Goal: Task Accomplishment & Management: Complete application form

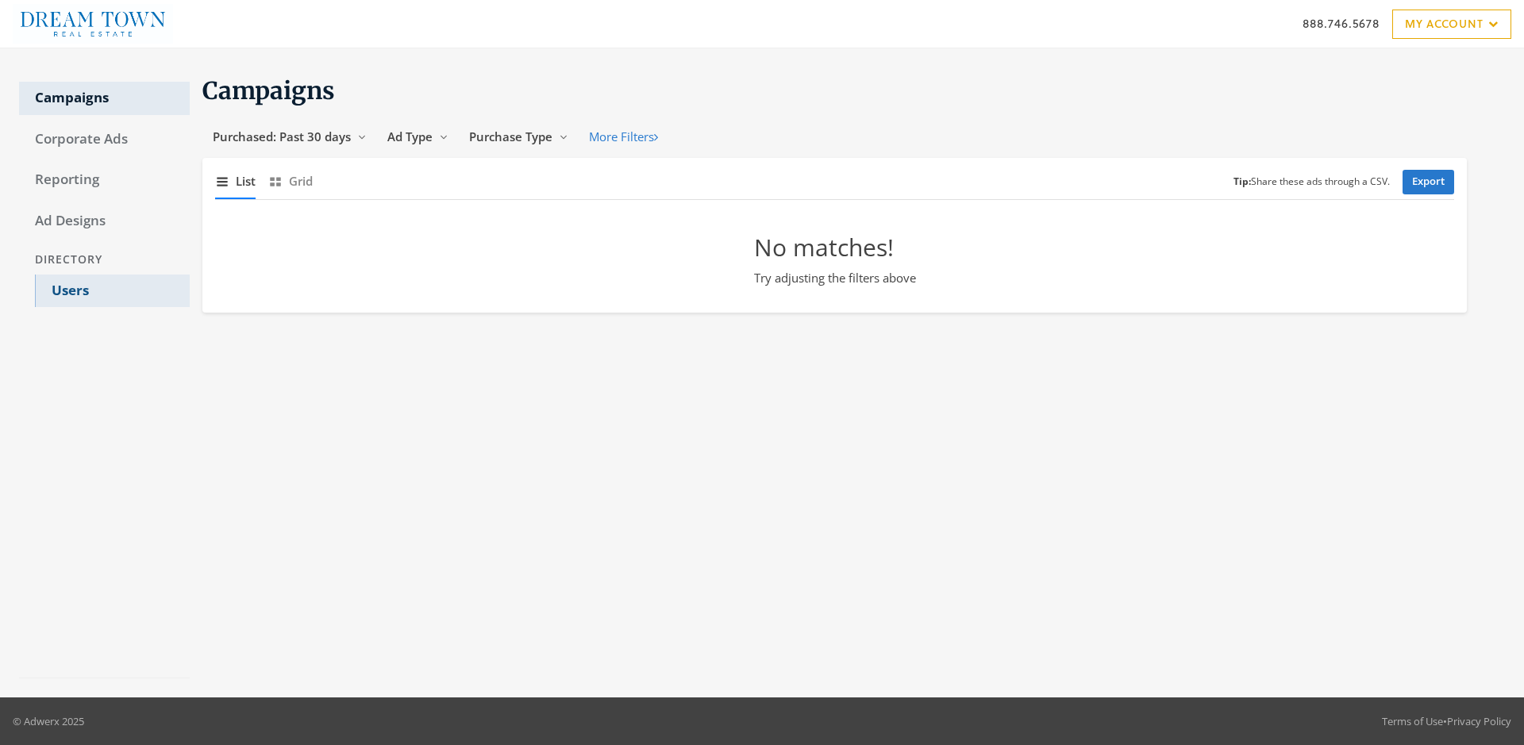
click at [112, 291] on link "Users" at bounding box center [112, 291] width 155 height 33
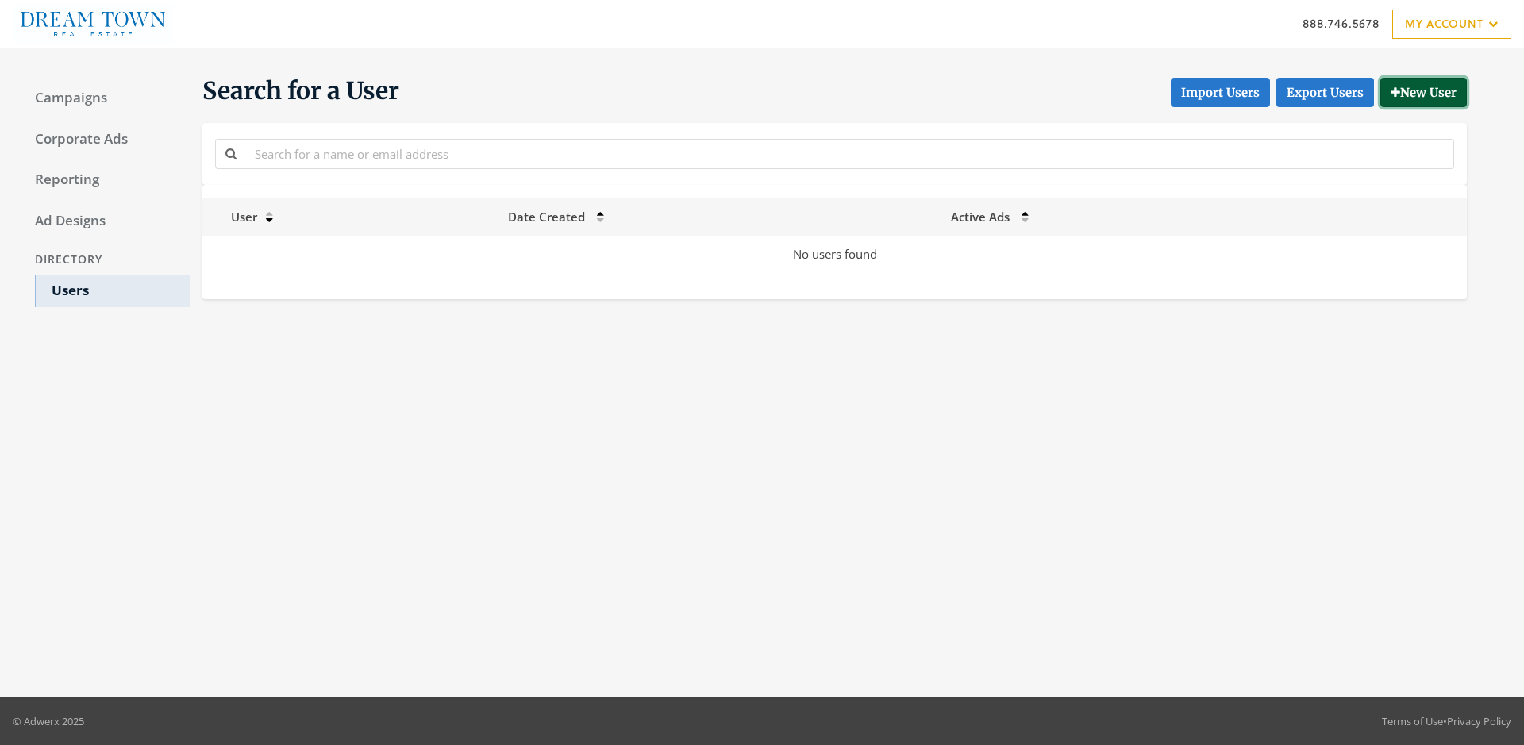
click at [1421, 92] on button "New User" at bounding box center [1423, 92] width 87 height 29
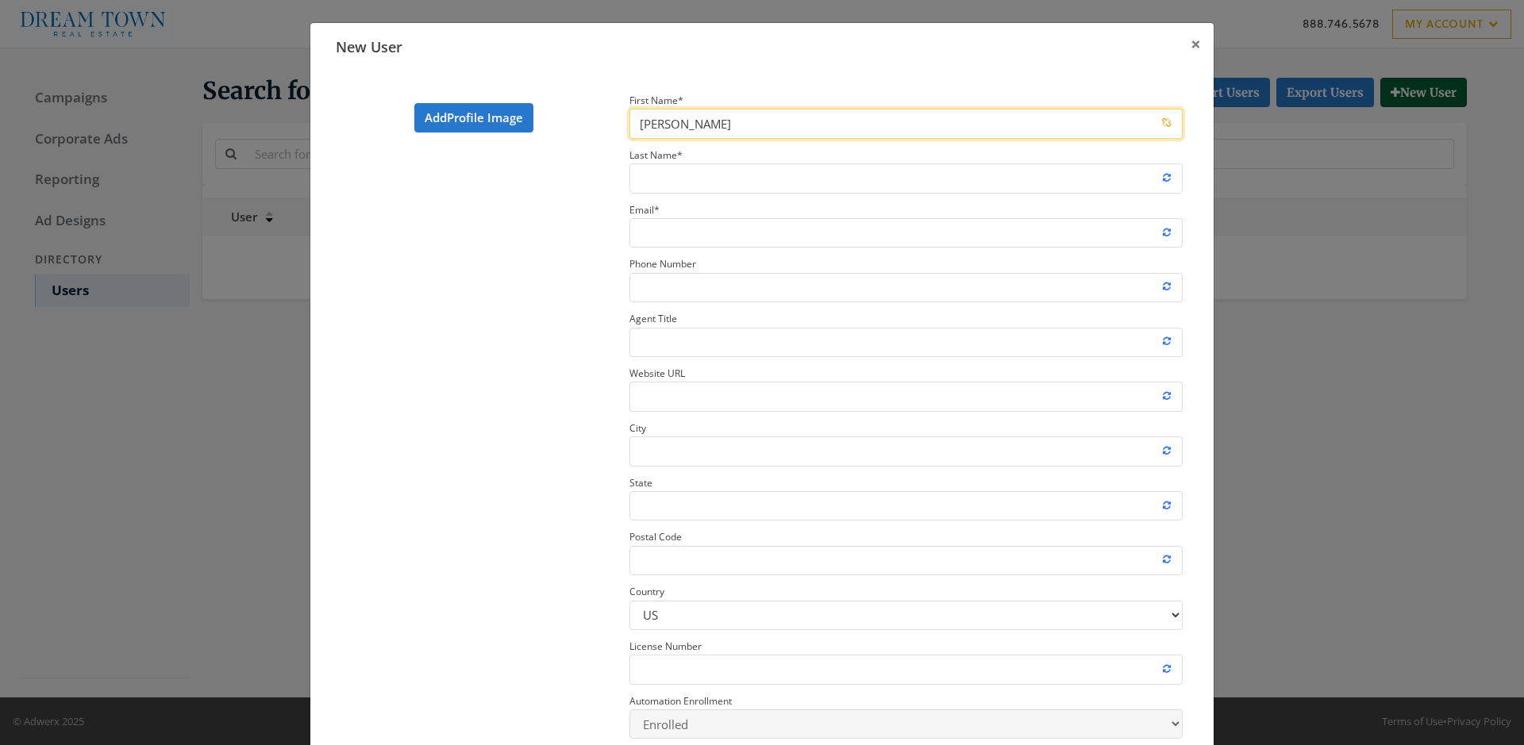
type input "[PERSON_NAME]"
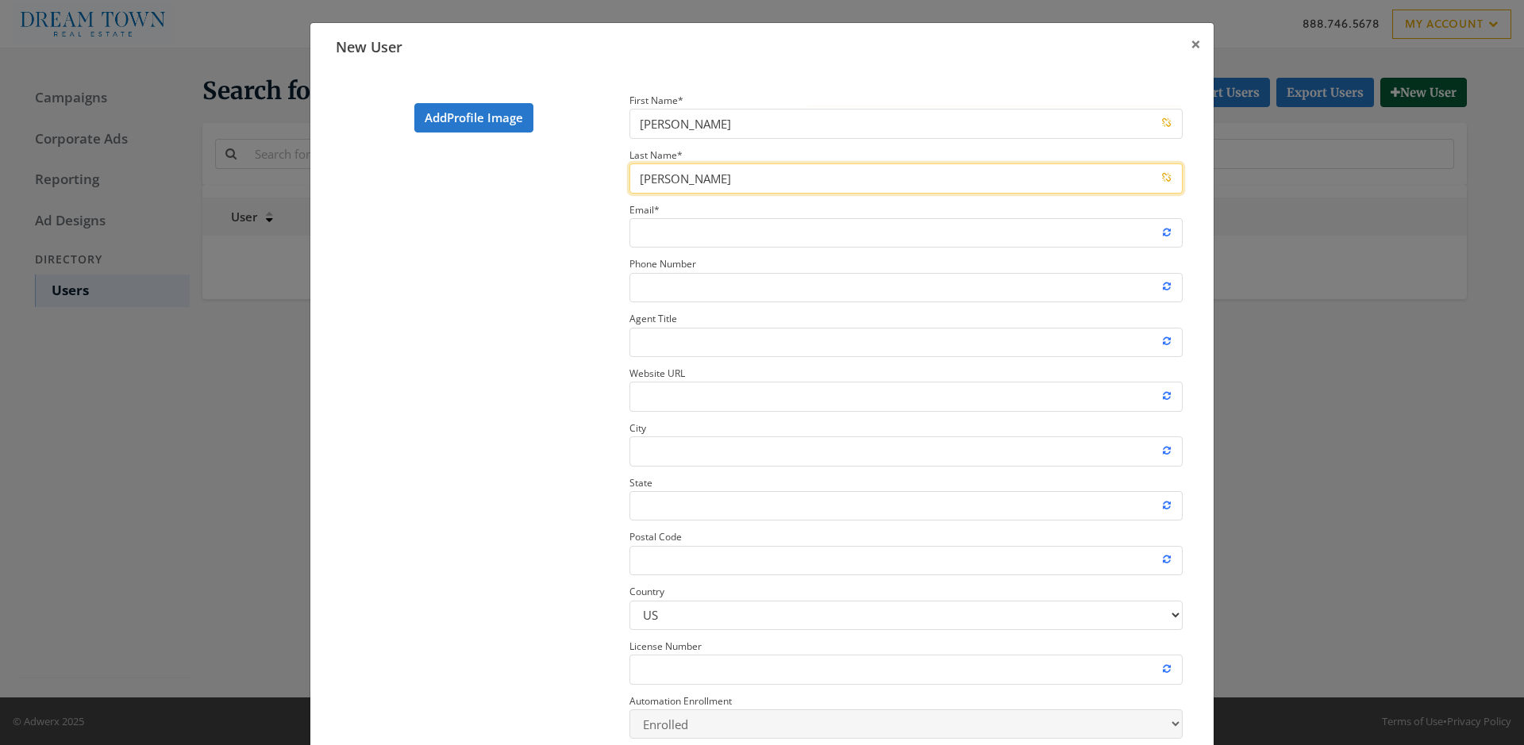
type input "[PERSON_NAME]"
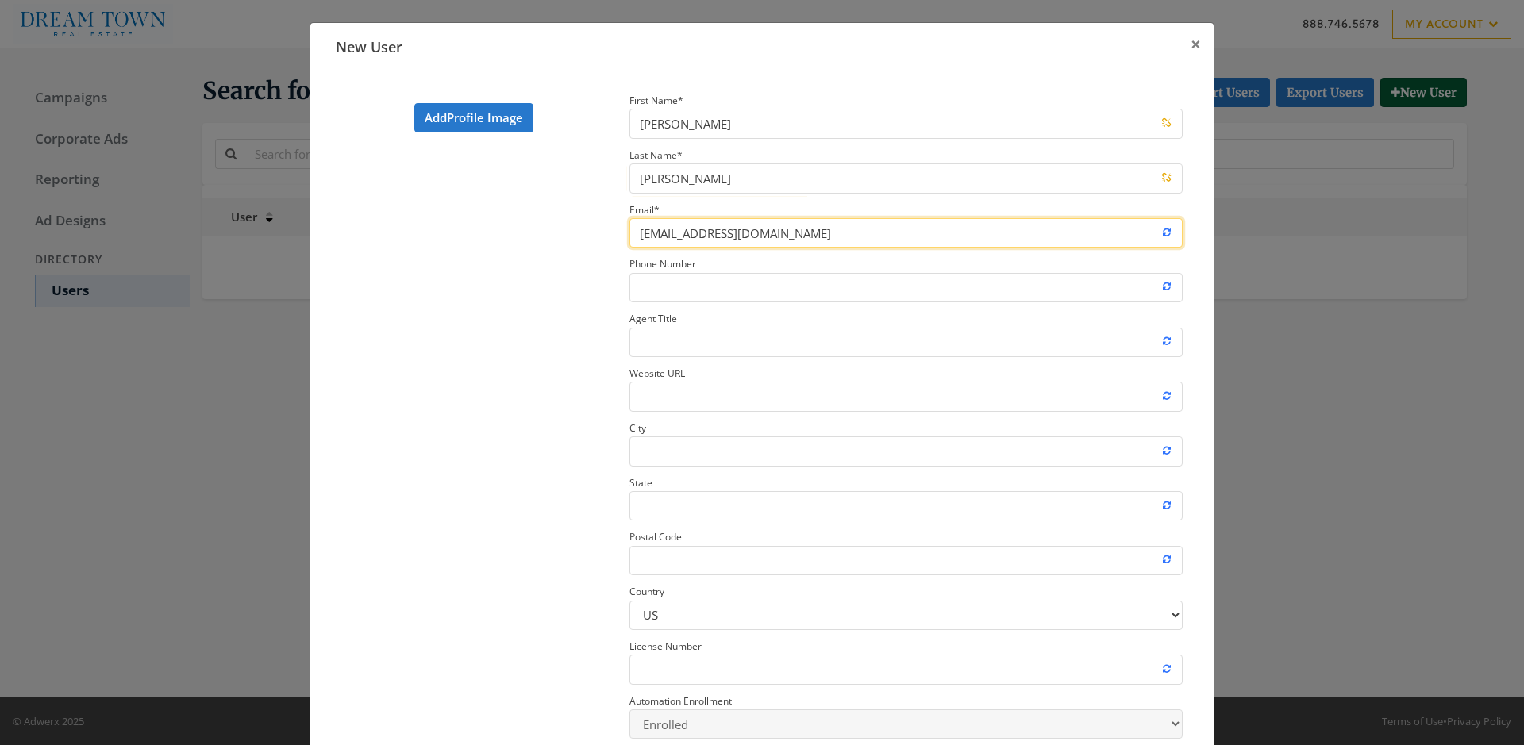
type input "[EMAIL_ADDRESS][DOMAIN_NAME]"
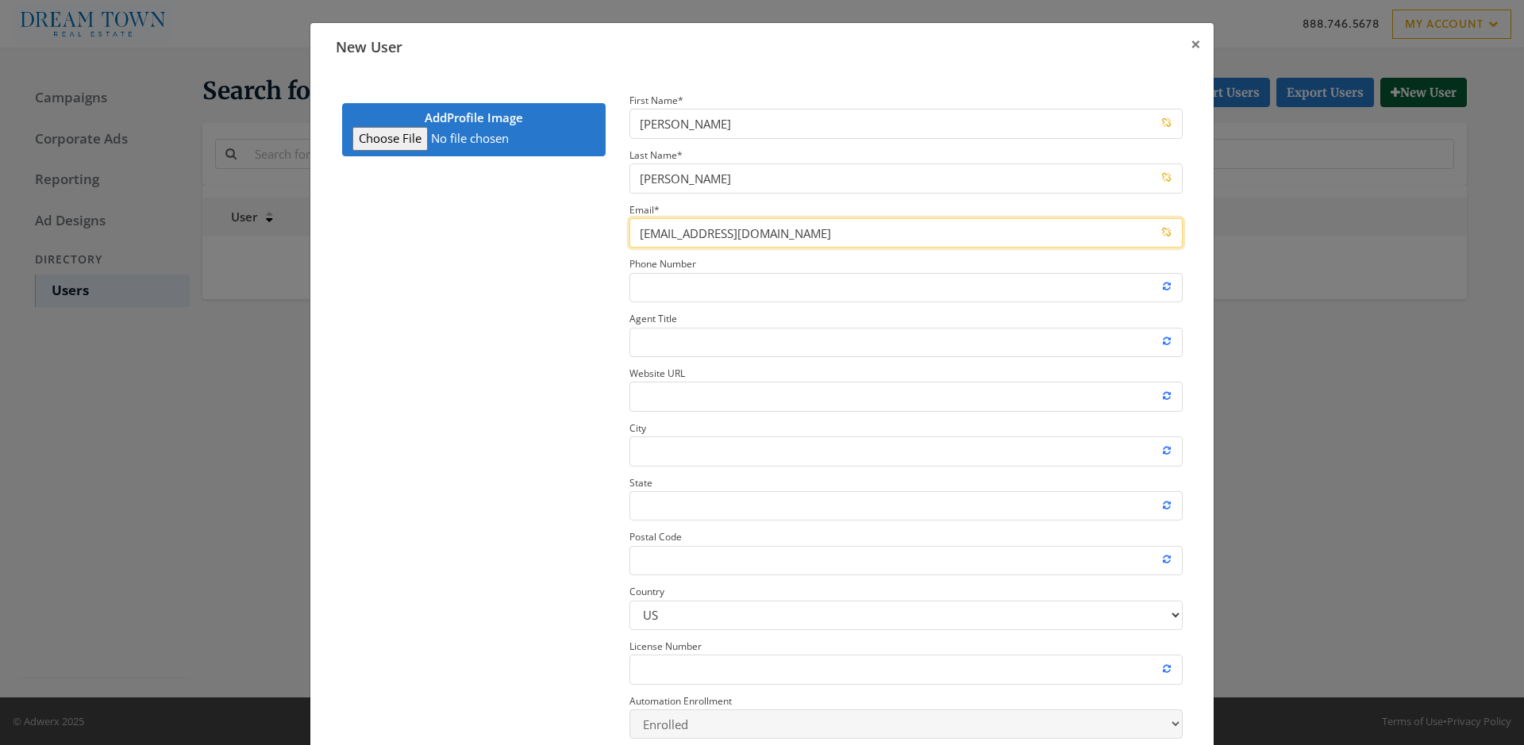
type input "C:\fakepath\download.jpeg"
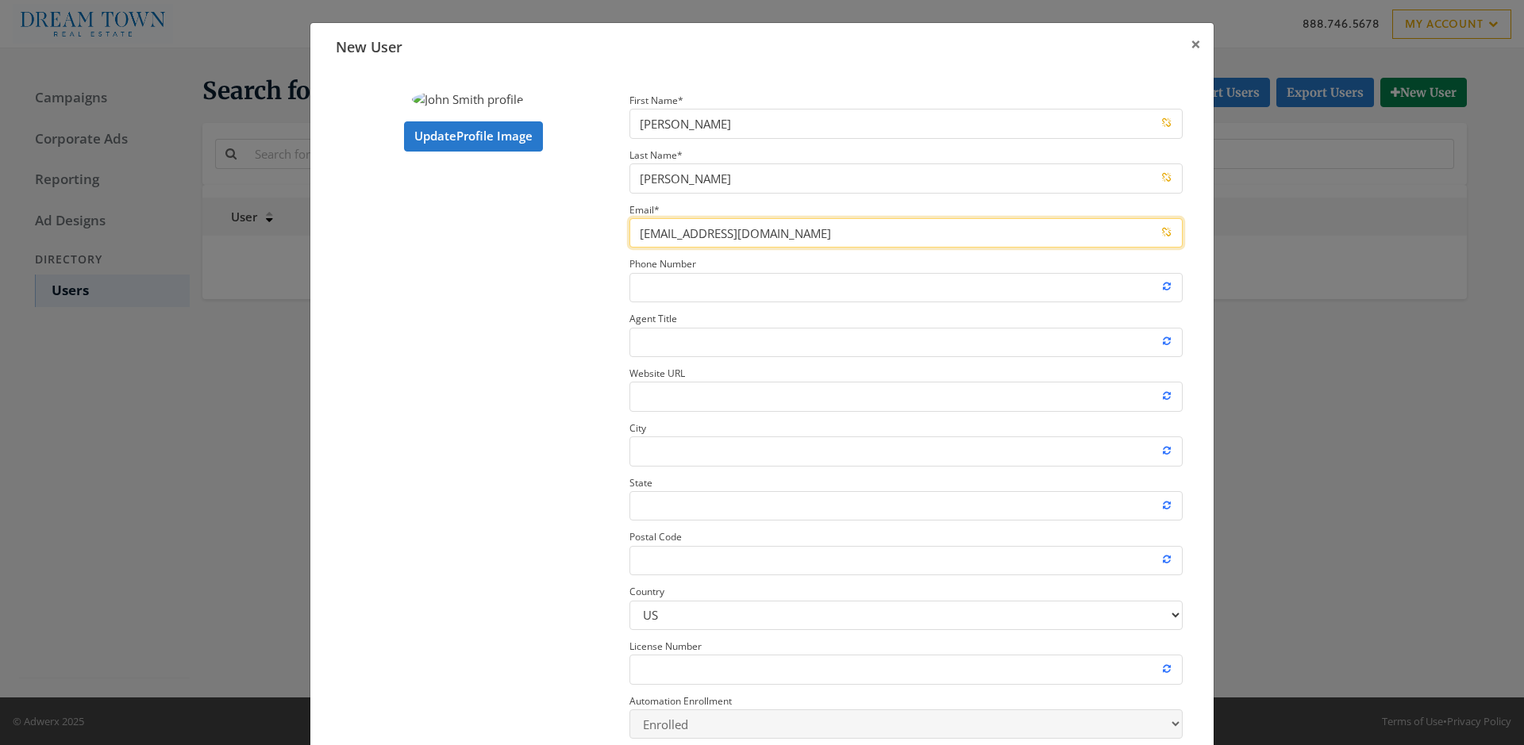
type input "[EMAIL_ADDRESS][DOMAIN_NAME]"
